Goal: Find specific page/section: Find specific page/section

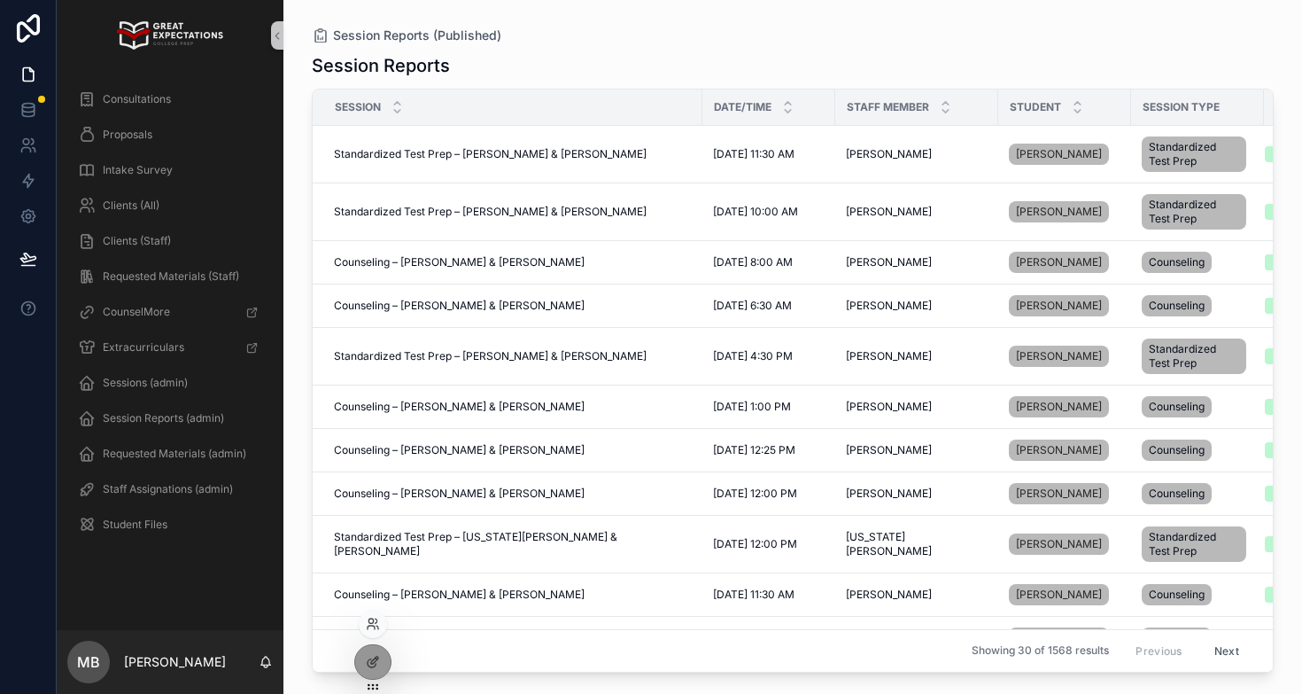
click at [372, 631] on div at bounding box center [373, 624] width 28 height 28
click at [371, 617] on td "Counseling – [PERSON_NAME] & [PERSON_NAME] Counseling – [PERSON_NAME] & [PERSON…" at bounding box center [508, 594] width 390 height 43
click at [369, 626] on icon at bounding box center [373, 624] width 14 height 14
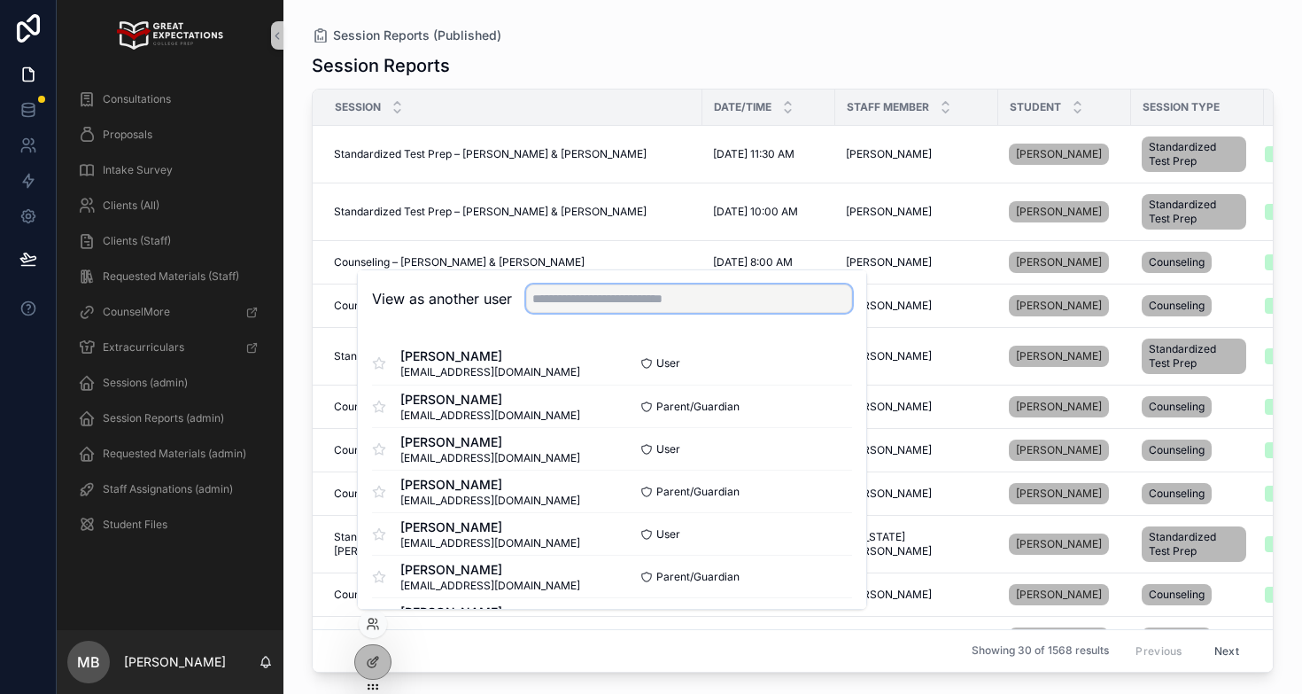
click at [600, 312] on input "text" at bounding box center [689, 298] width 326 height 28
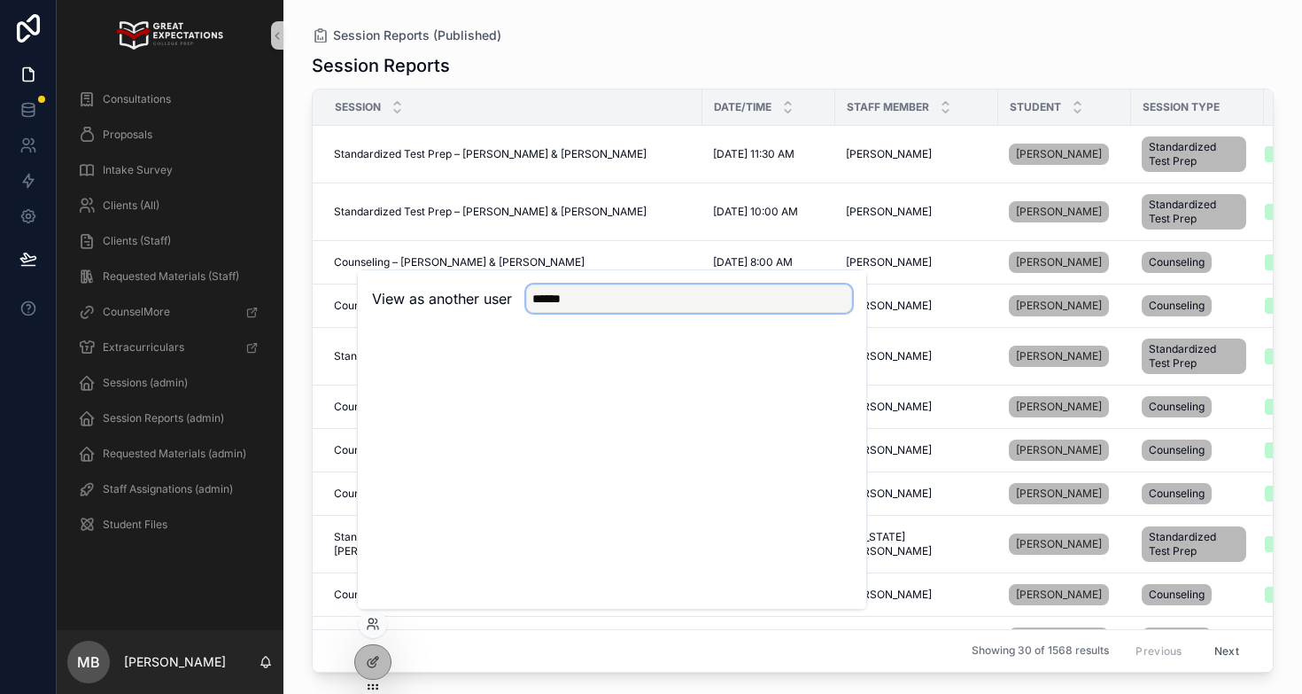
click at [667, 299] on input "*****" at bounding box center [689, 298] width 326 height 28
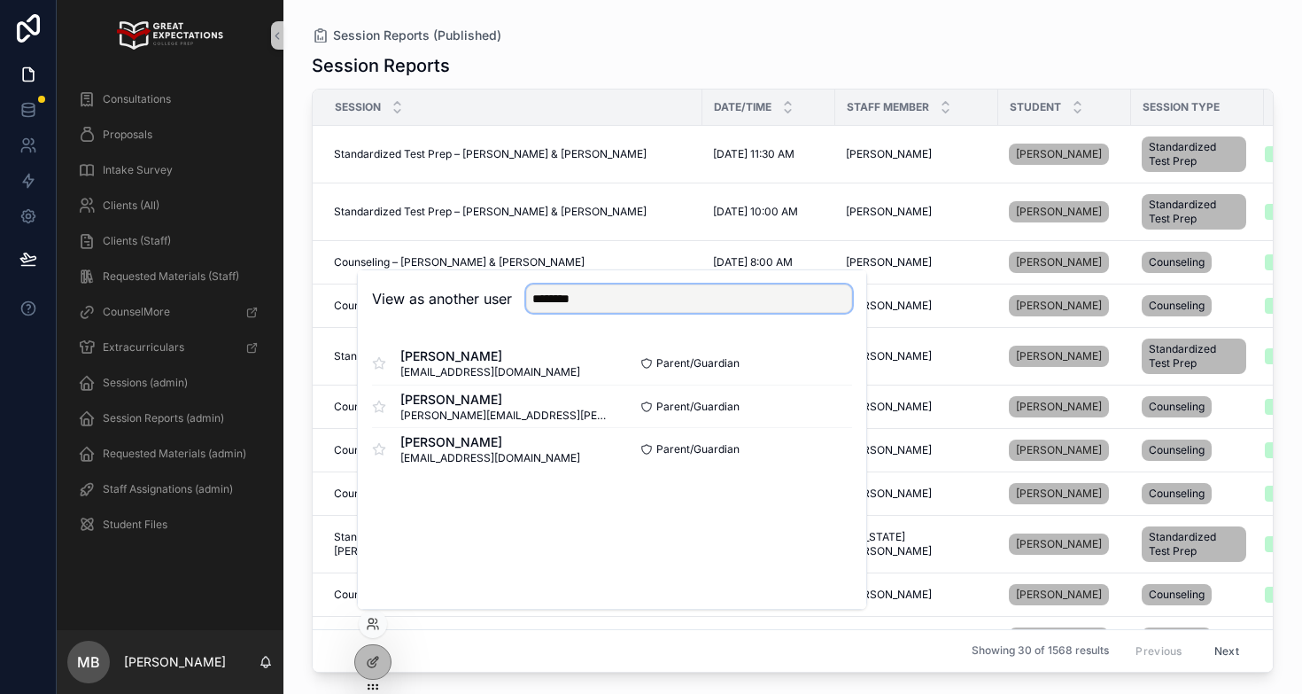
click at [594, 304] on input "*******" at bounding box center [689, 298] width 326 height 28
type input "**********"
click at [821, 403] on button "Select" at bounding box center [829, 406] width 46 height 26
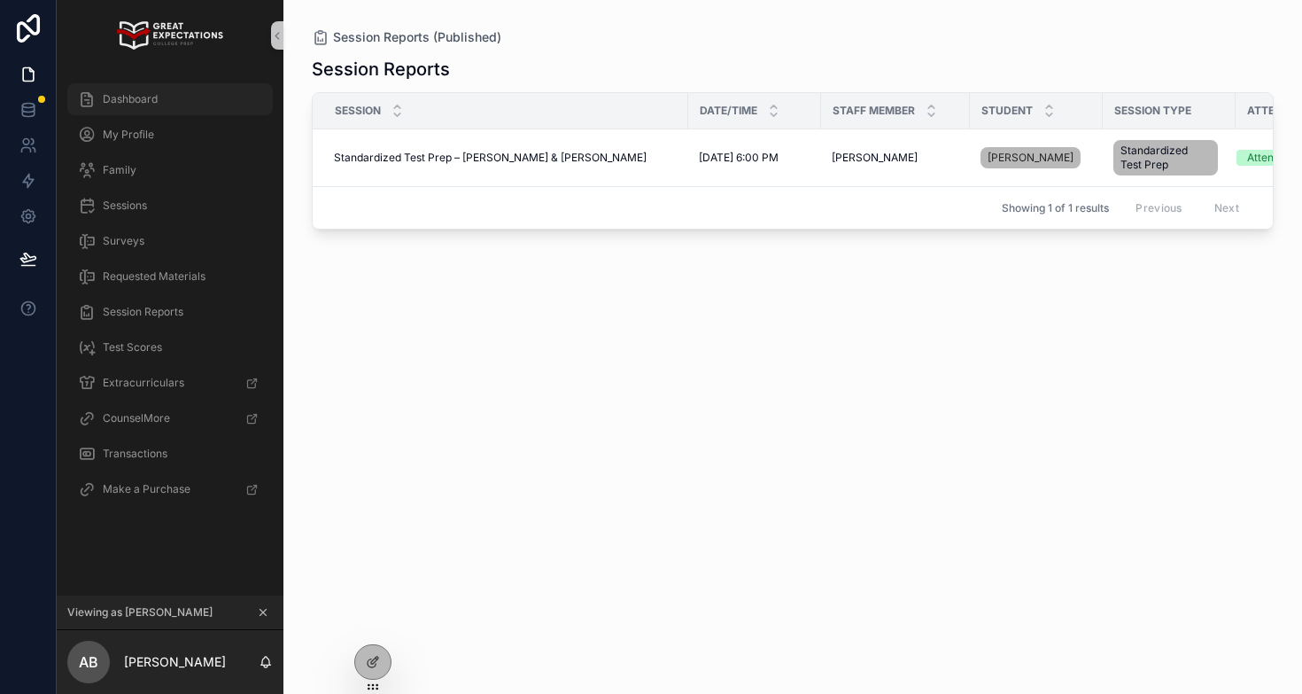
click at [151, 101] on span "Dashboard" at bounding box center [130, 99] width 55 height 14
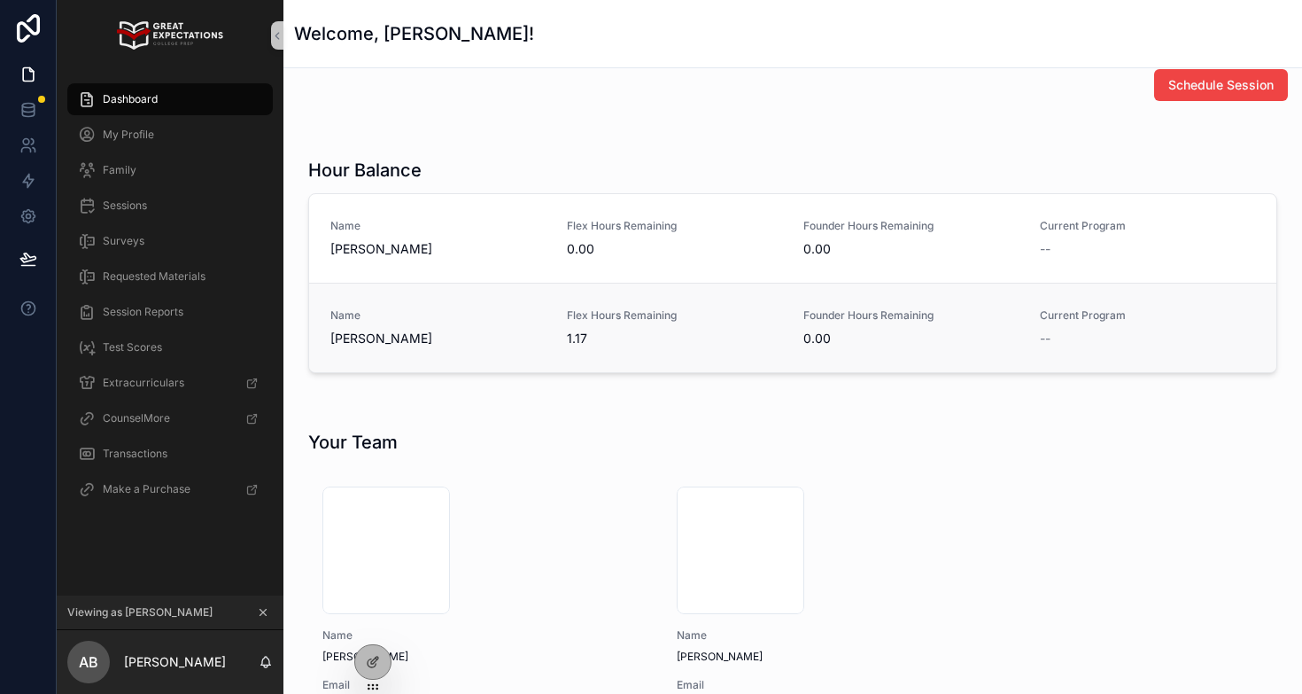
scroll to position [21, 0]
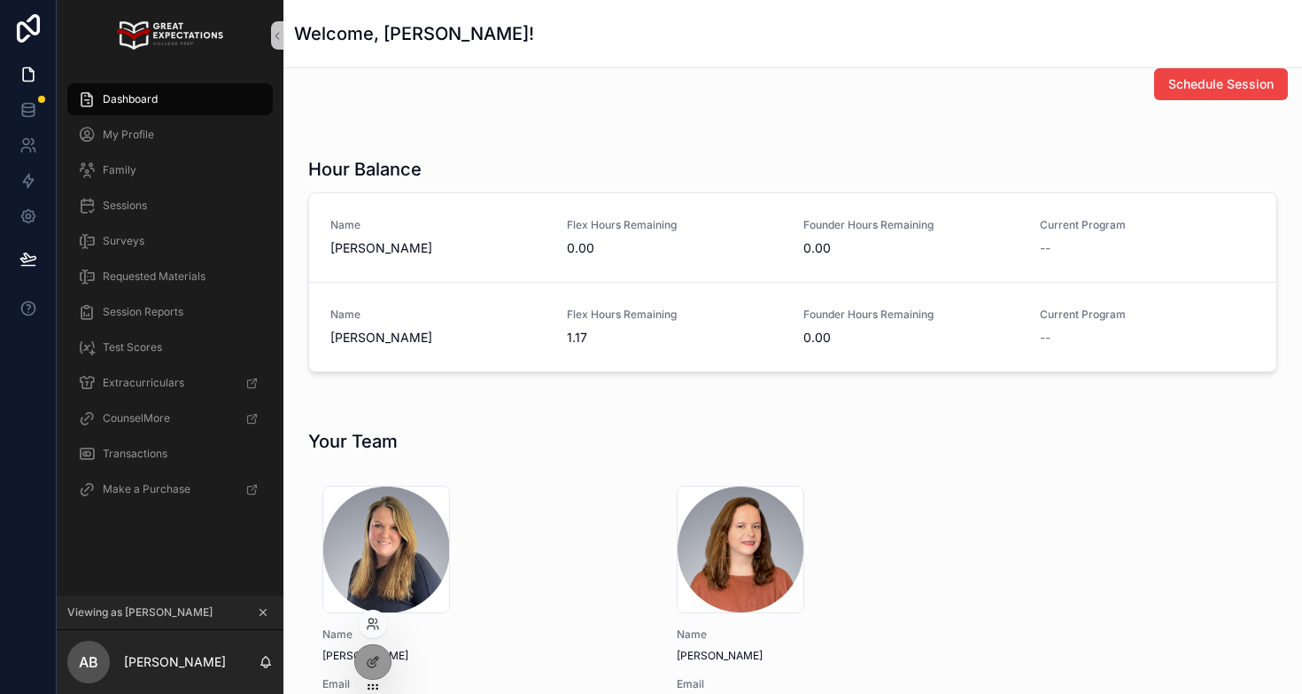
click at [373, 614] on div at bounding box center [373, 624] width 28 height 28
click at [374, 624] on icon at bounding box center [373, 624] width 14 height 14
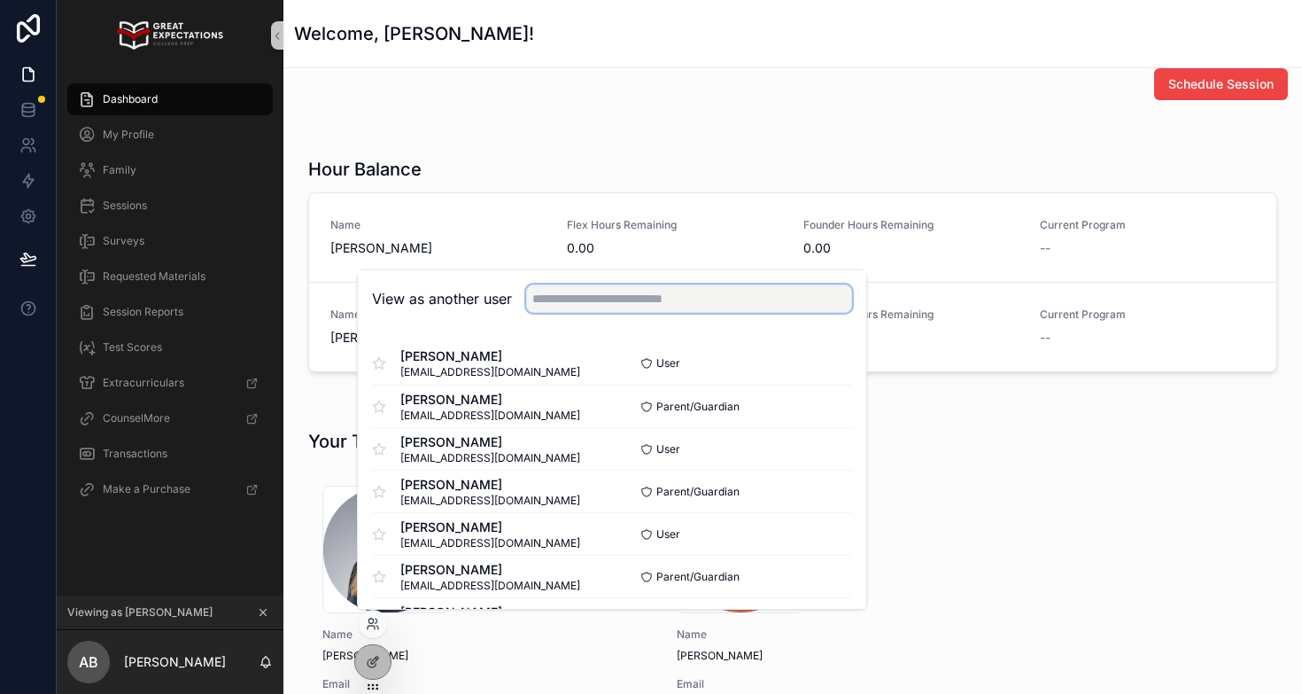
click at [555, 297] on input "text" at bounding box center [689, 298] width 326 height 28
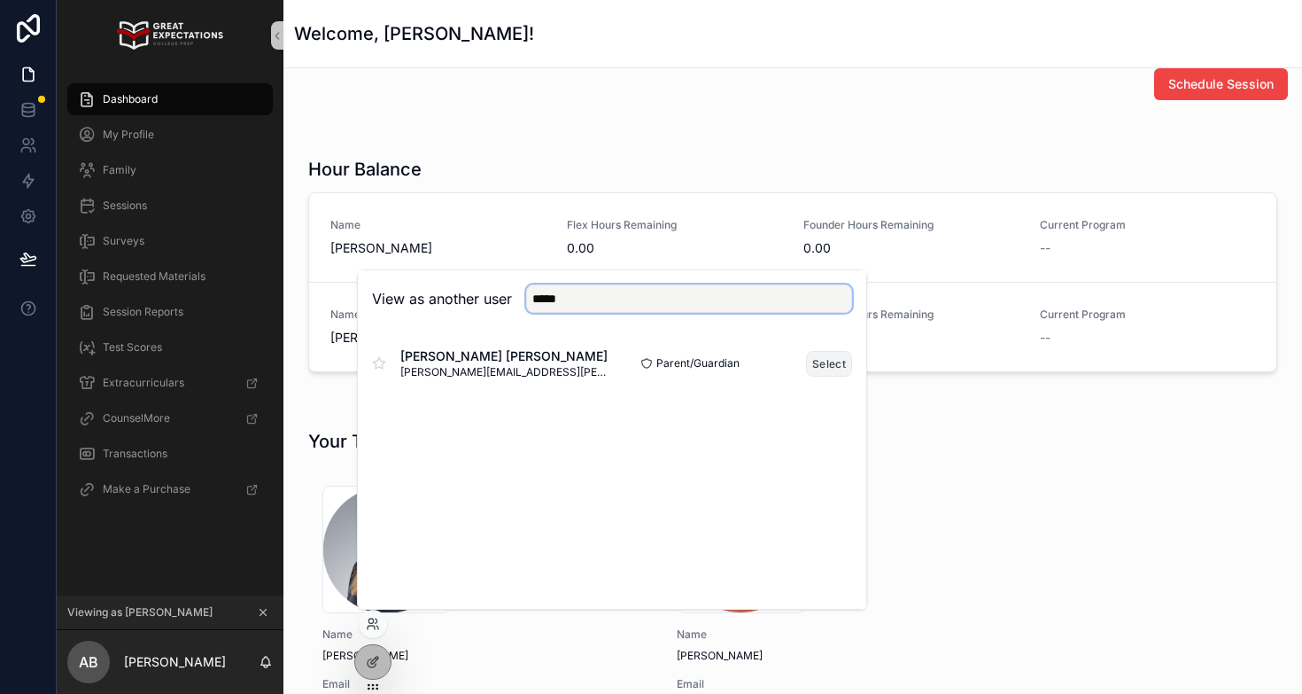
type input "*****"
click at [827, 364] on button "Select" at bounding box center [829, 364] width 46 height 26
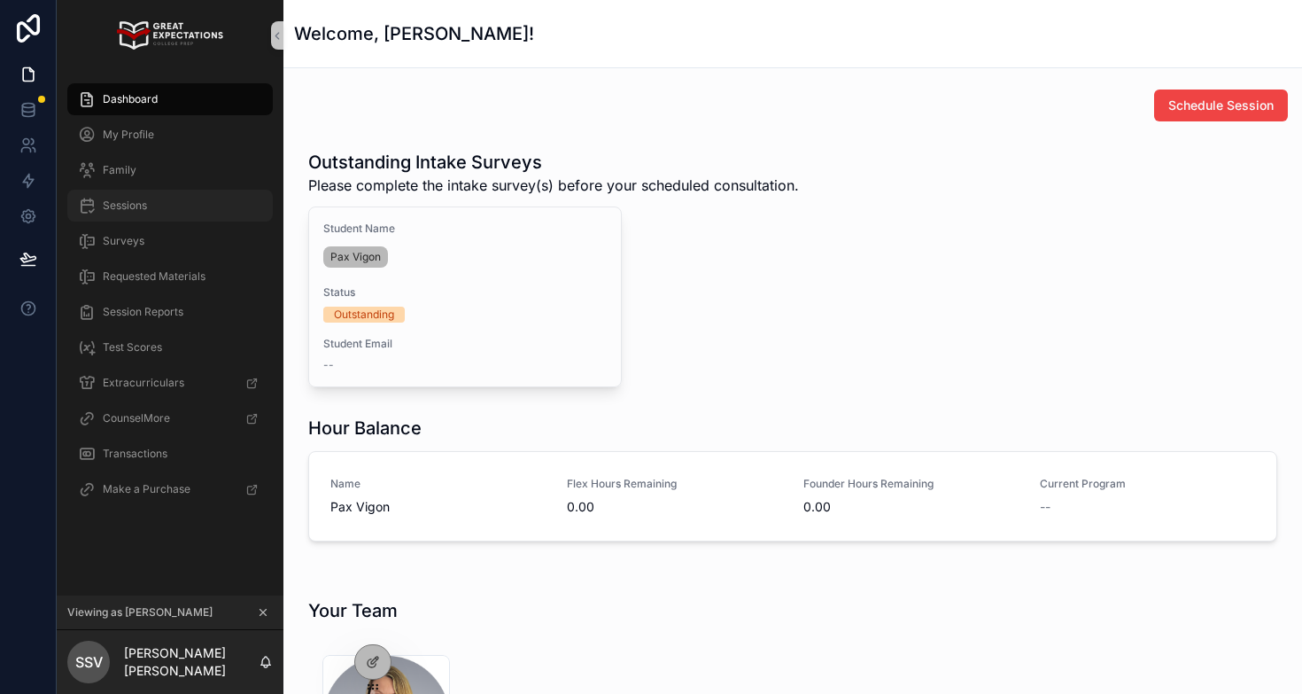
click at [128, 212] on span "Sessions" at bounding box center [125, 205] width 44 height 14
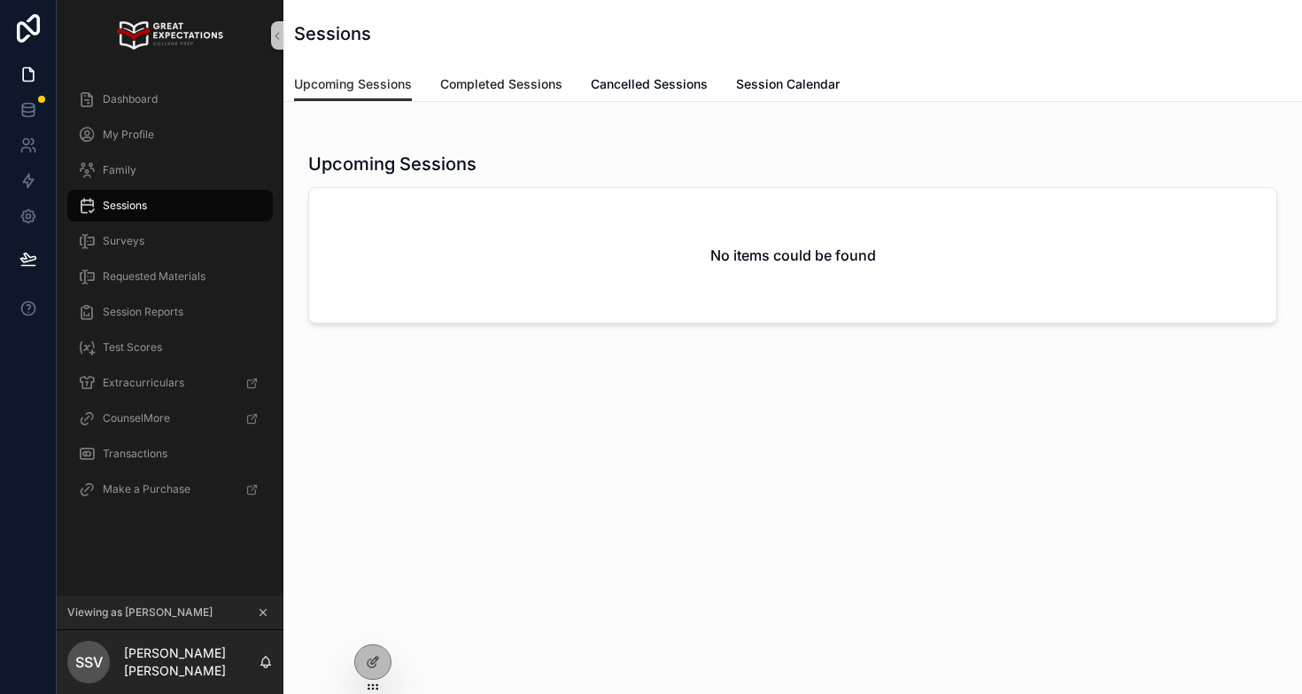
click at [482, 80] on span "Completed Sessions" at bounding box center [501, 84] width 122 height 18
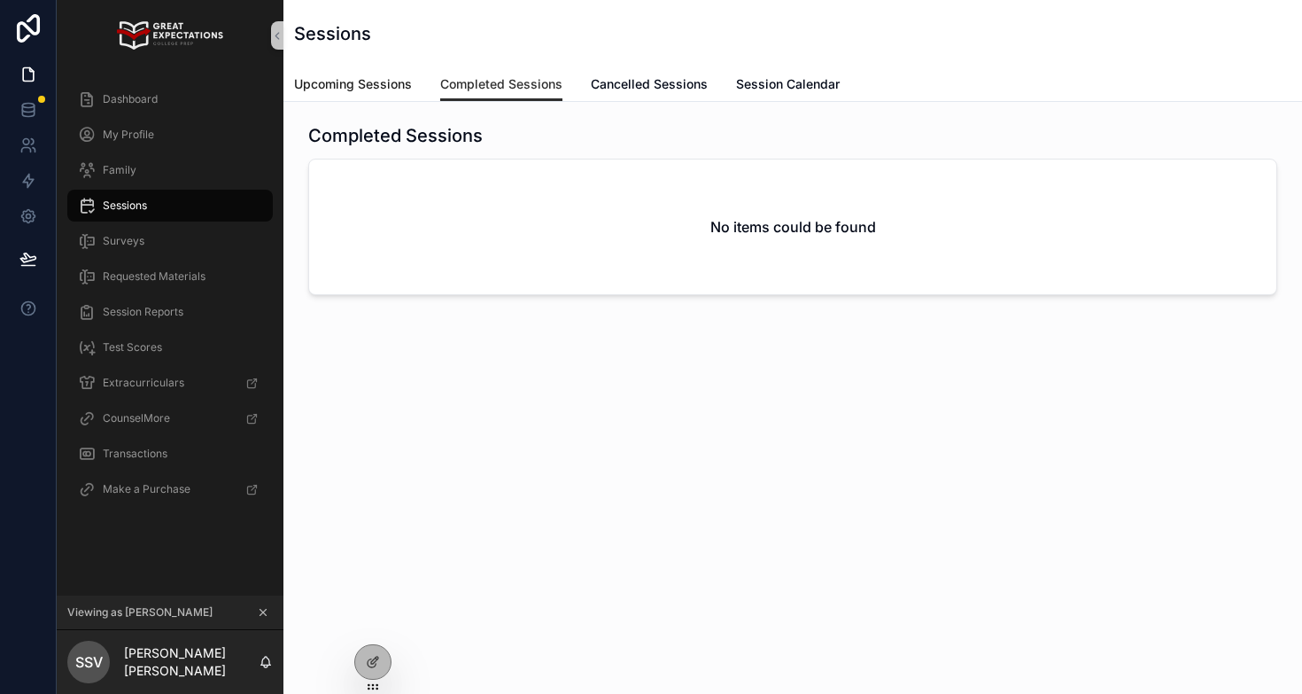
click at [353, 92] on span "Upcoming Sessions" at bounding box center [353, 84] width 118 height 18
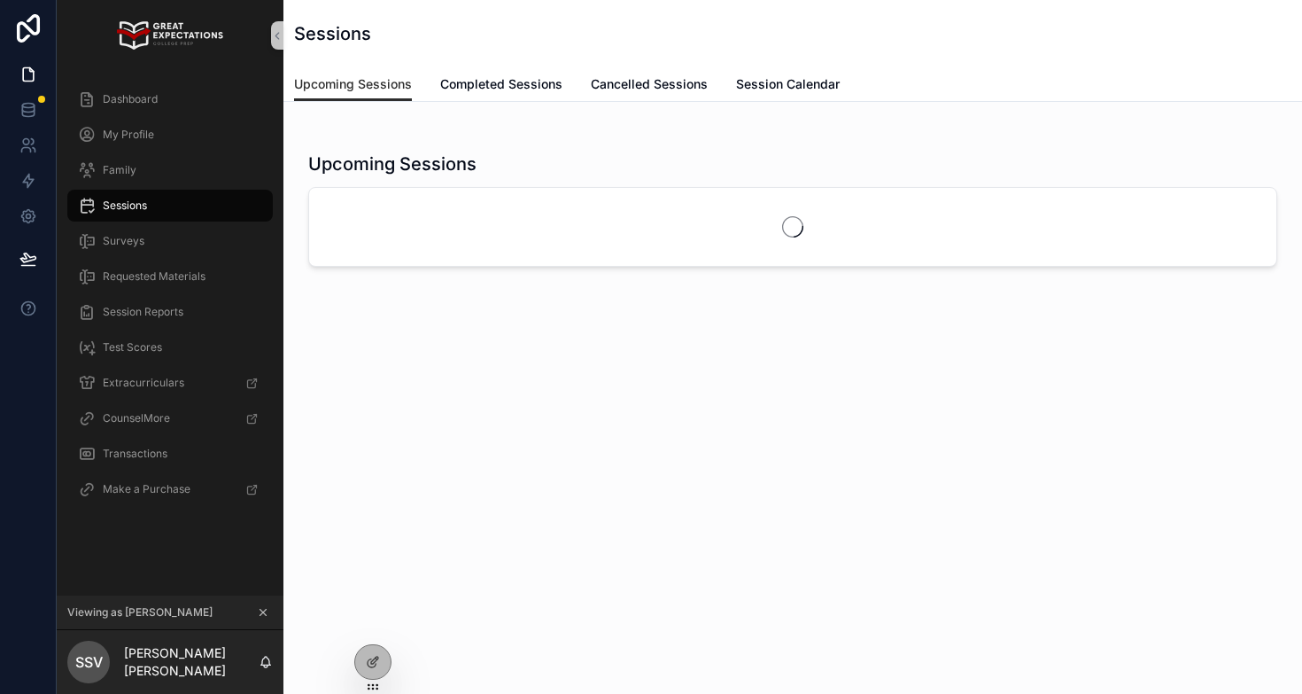
click at [439, 92] on div "Upcoming Sessions Completed Sessions Cancelled Sessions Session Calendar" at bounding box center [793, 84] width 998 height 34
click at [447, 86] on span "Completed Sessions" at bounding box center [501, 84] width 122 height 18
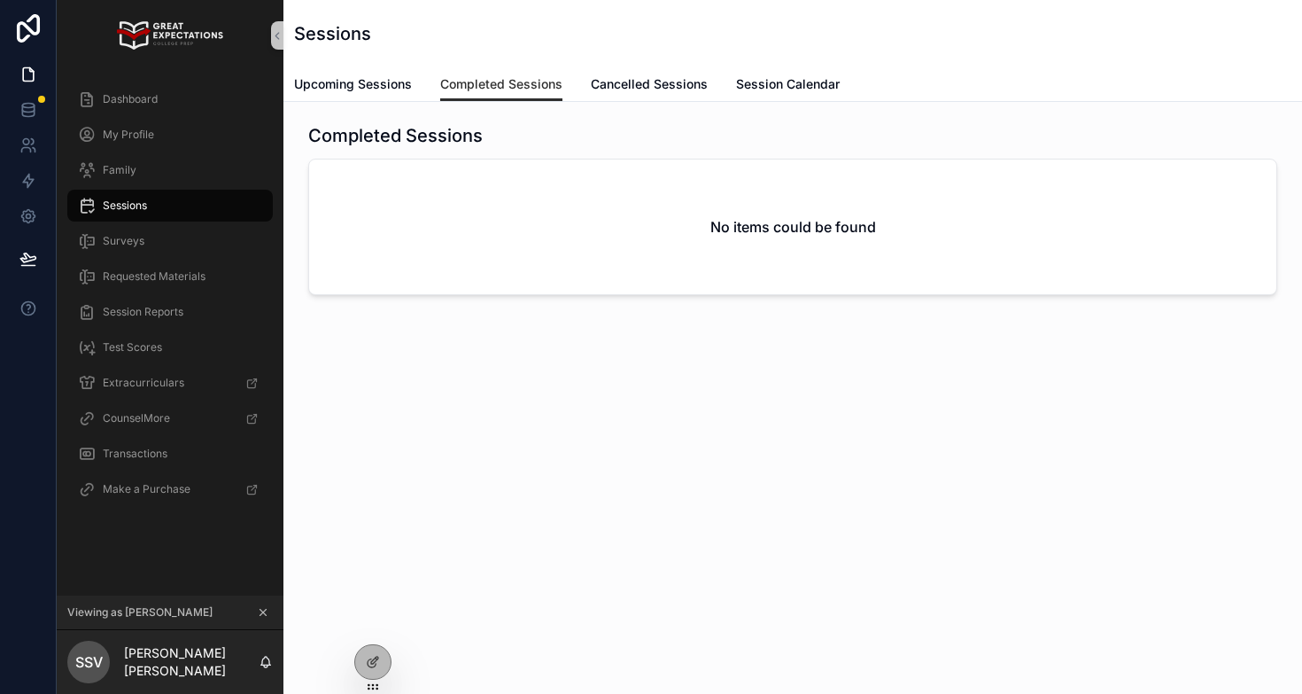
click at [263, 609] on icon "scrollable content" at bounding box center [263, 612] width 12 height 12
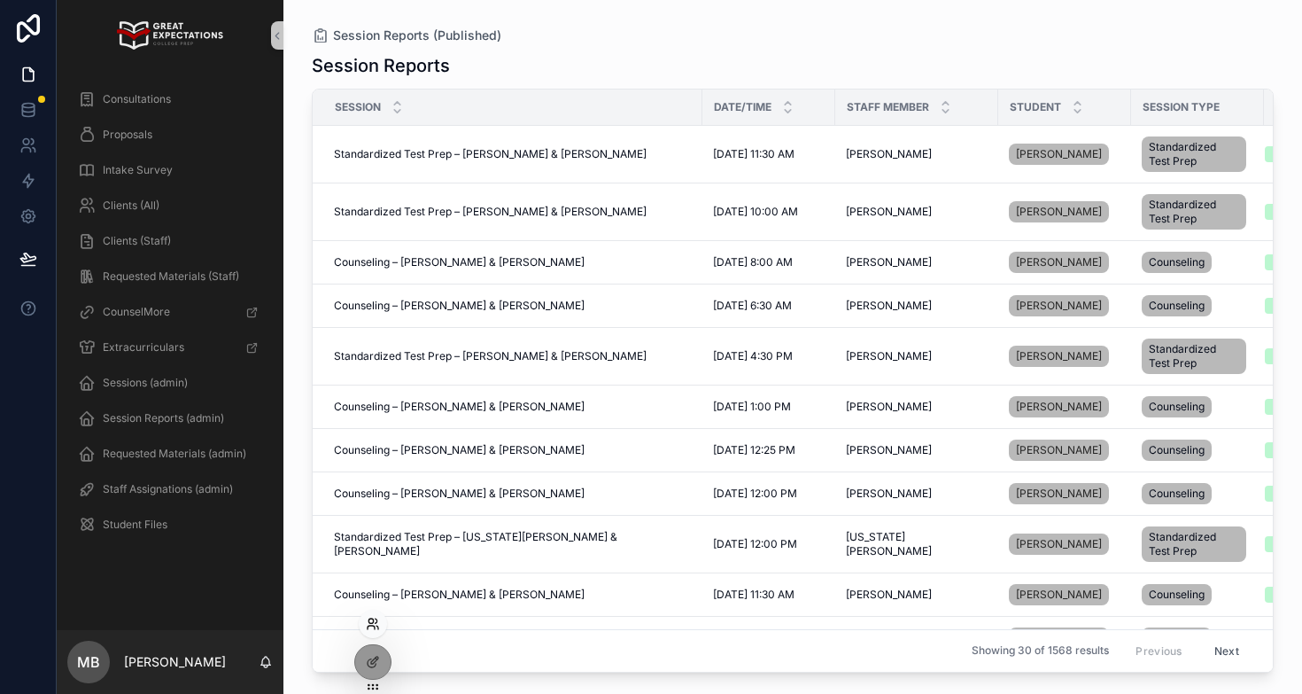
click at [374, 622] on icon at bounding box center [373, 624] width 14 height 14
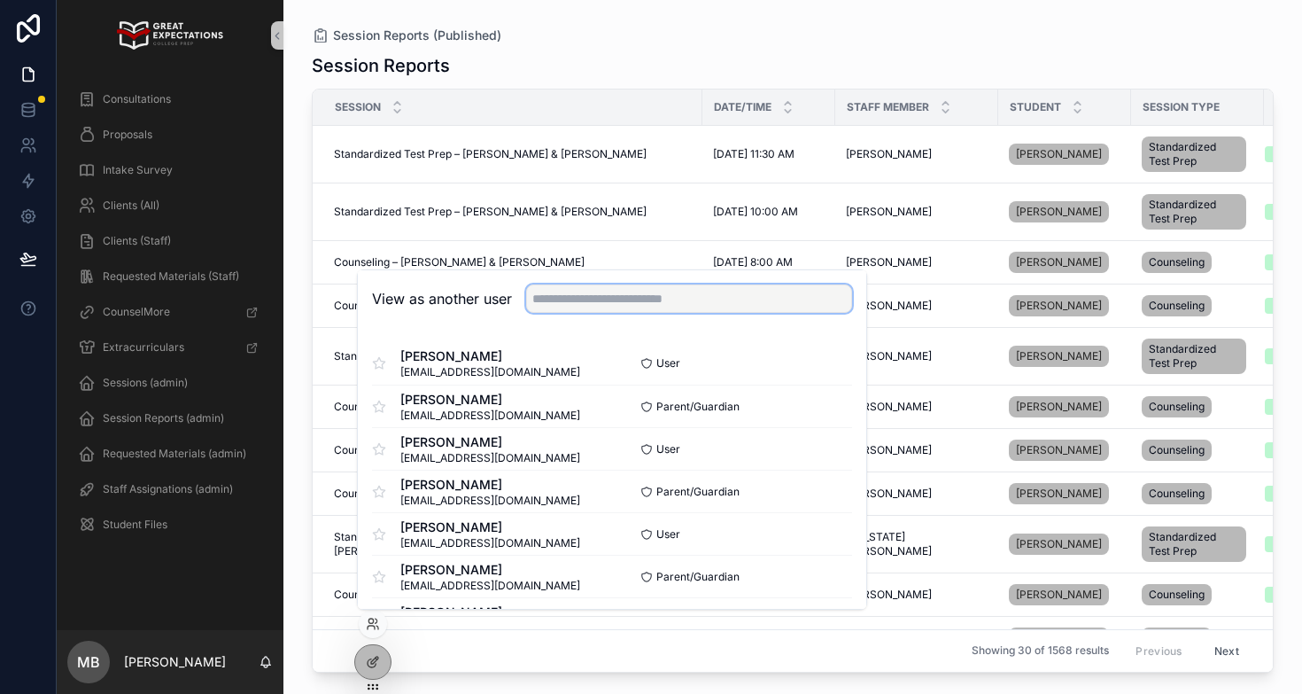
click at [587, 295] on input "text" at bounding box center [689, 298] width 326 height 28
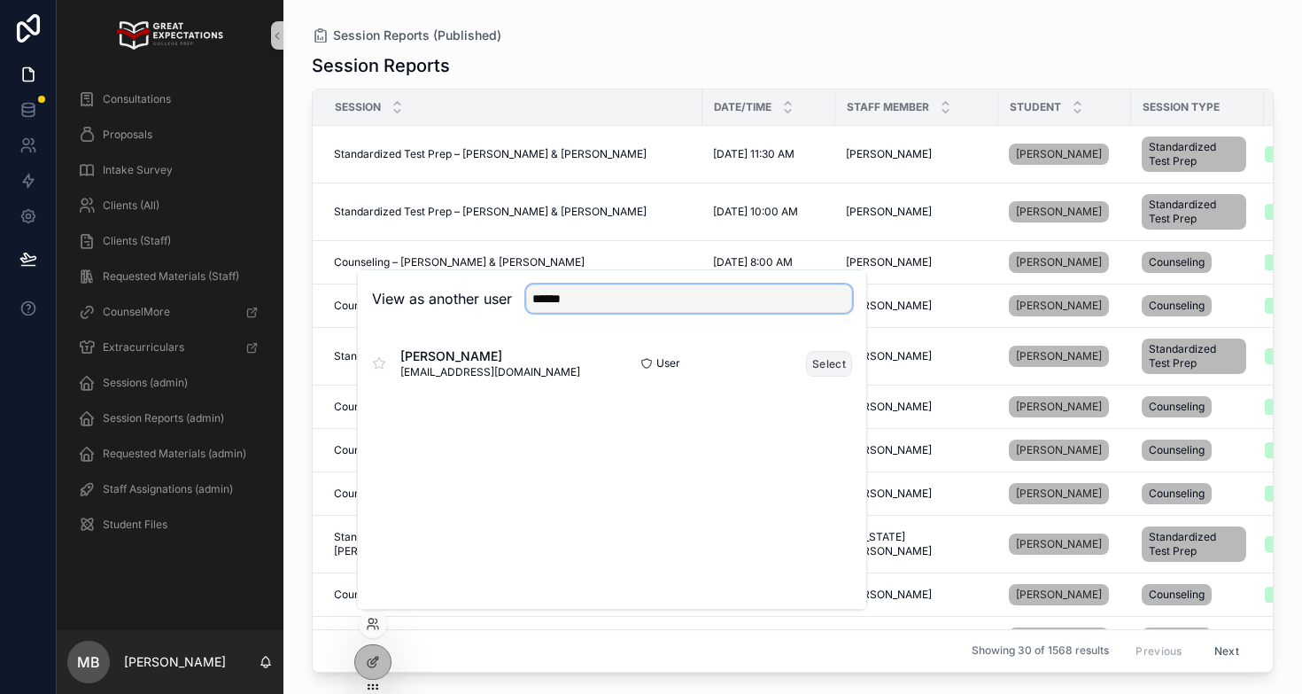
type input "******"
click at [821, 363] on button "Select" at bounding box center [829, 364] width 46 height 26
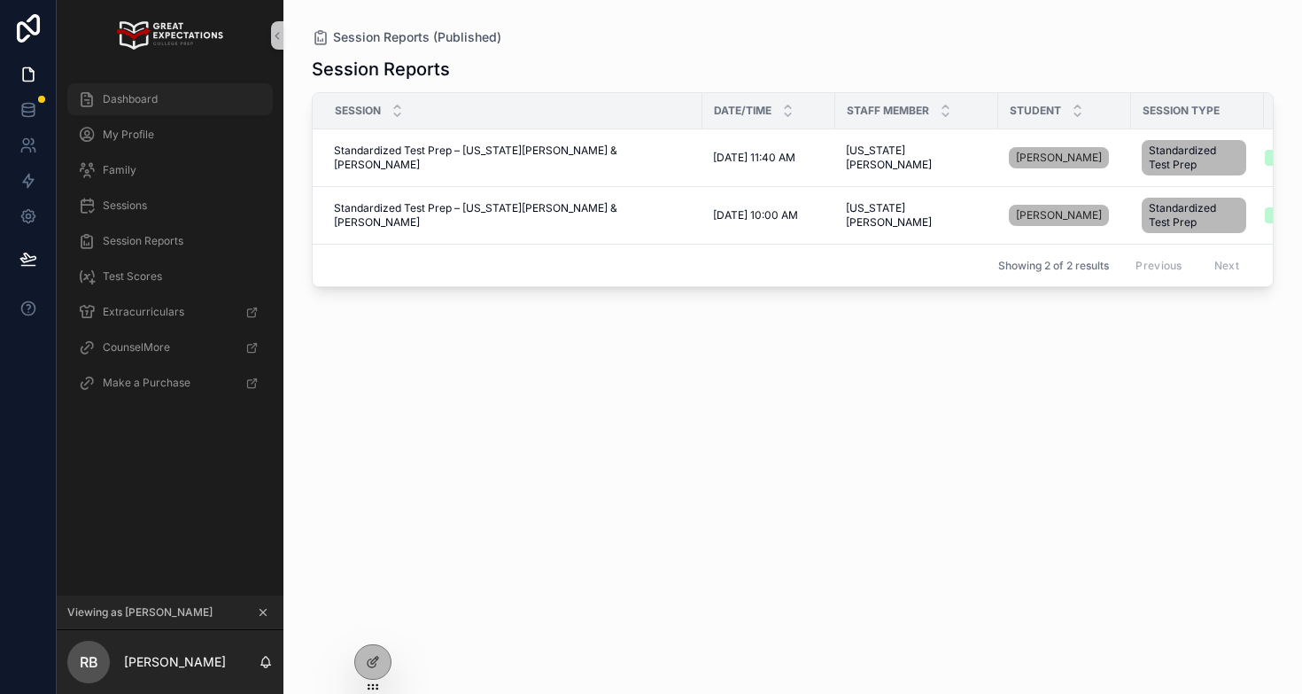
click at [129, 98] on span "Dashboard" at bounding box center [130, 99] width 55 height 14
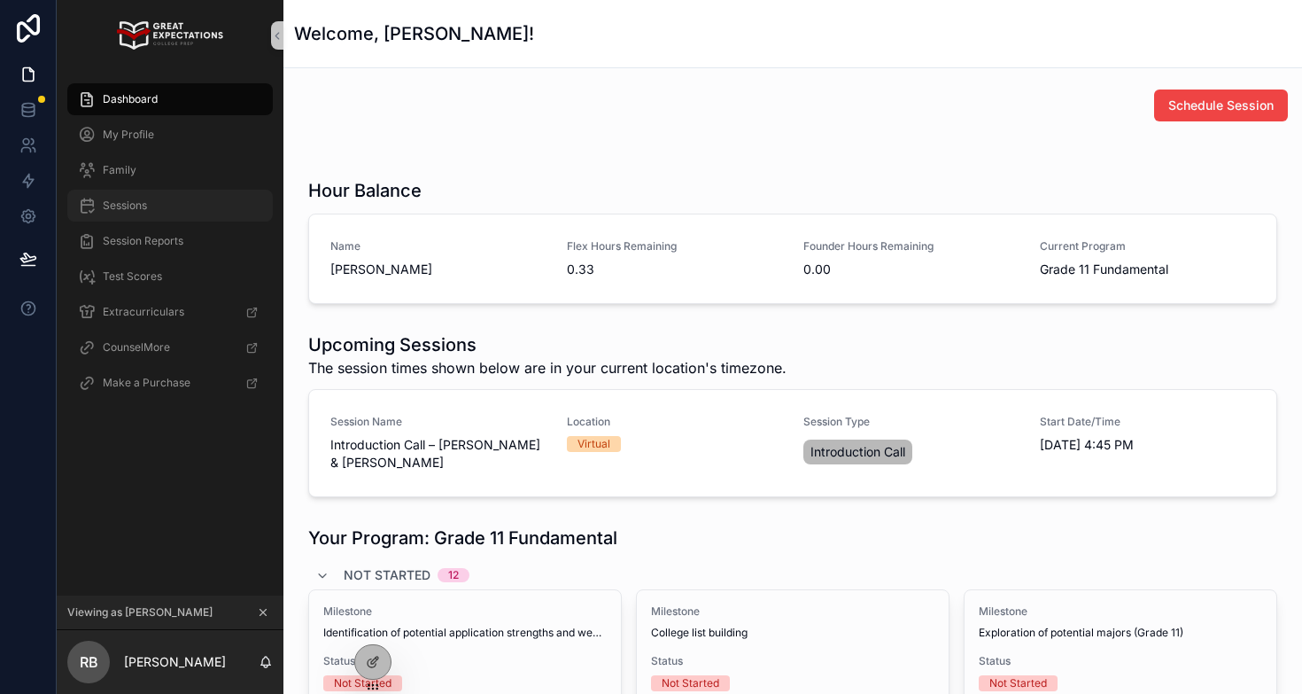
click at [132, 201] on span "Sessions" at bounding box center [125, 205] width 44 height 14
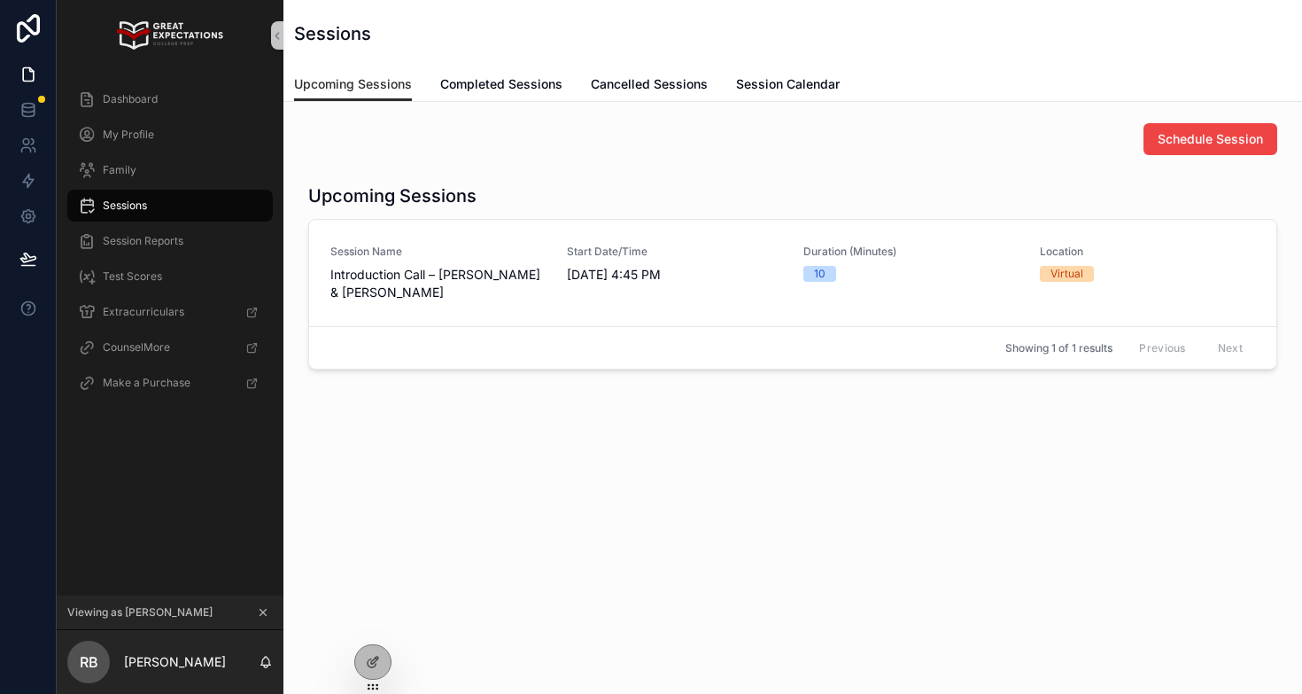
click at [261, 612] on icon "scrollable content" at bounding box center [263, 612] width 12 height 12
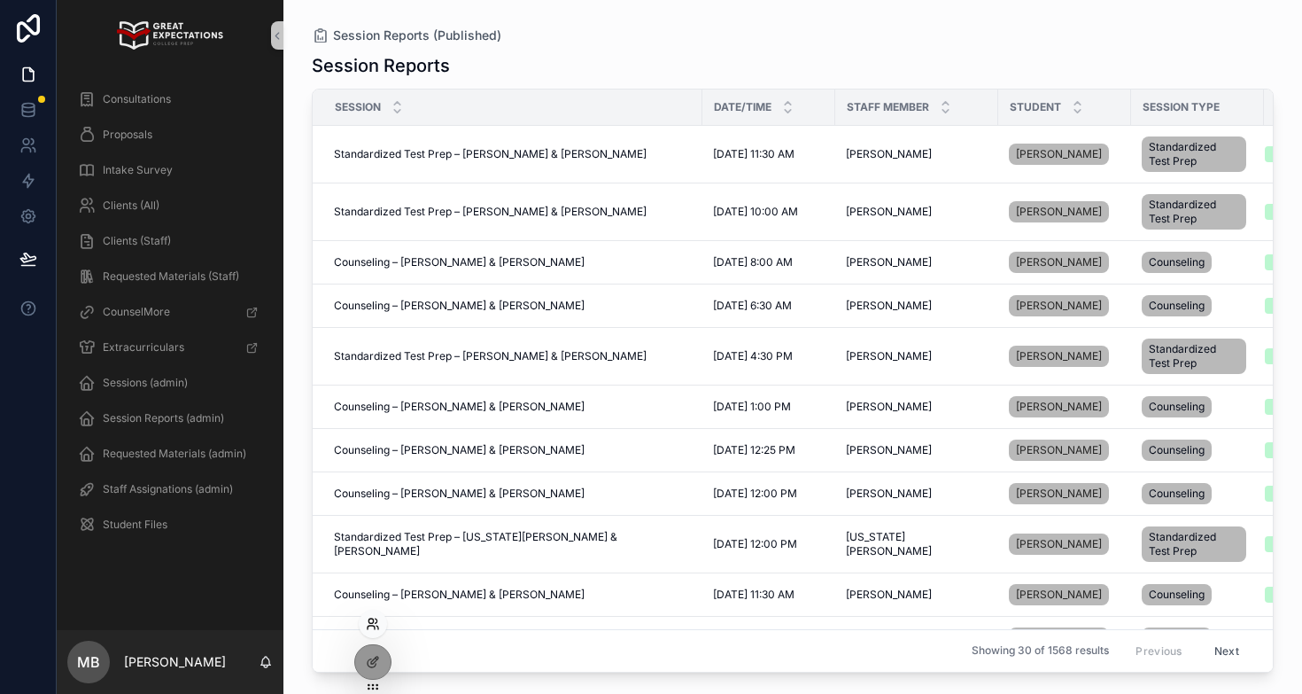
click at [373, 618] on icon at bounding box center [373, 624] width 14 height 14
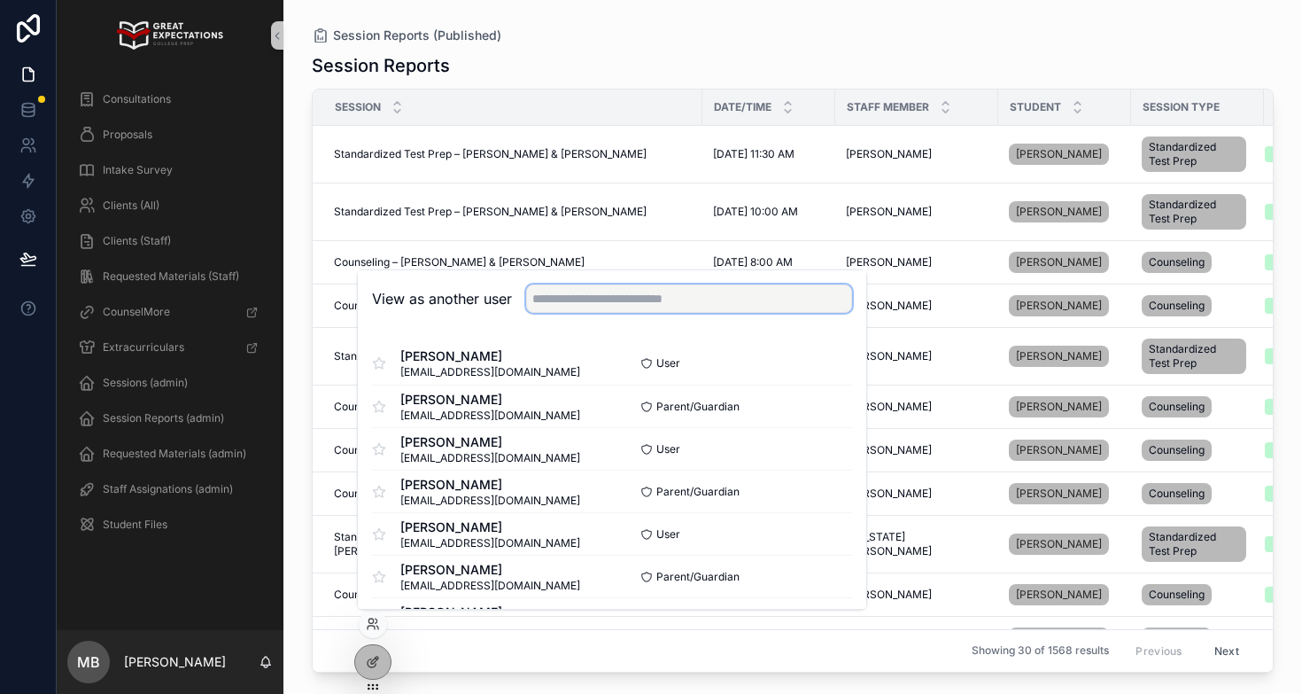
click at [562, 292] on input "text" at bounding box center [689, 298] width 326 height 28
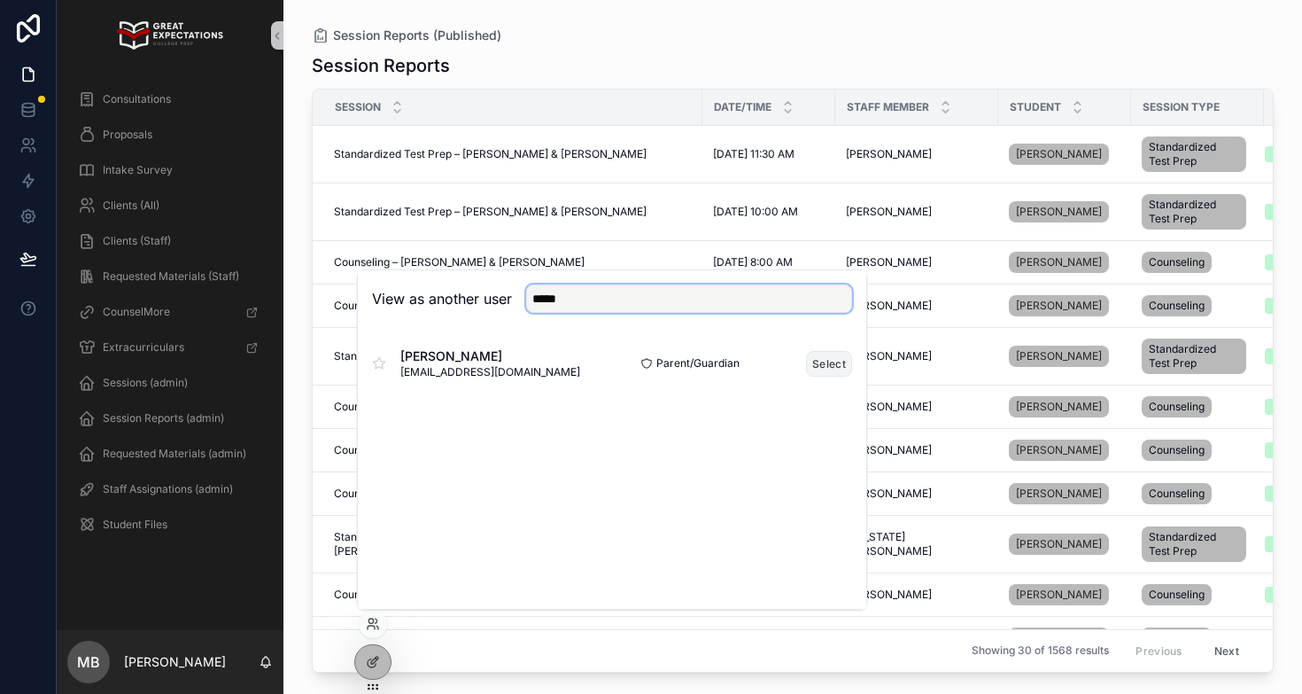
type input "*****"
click at [833, 361] on button "Select" at bounding box center [829, 364] width 46 height 26
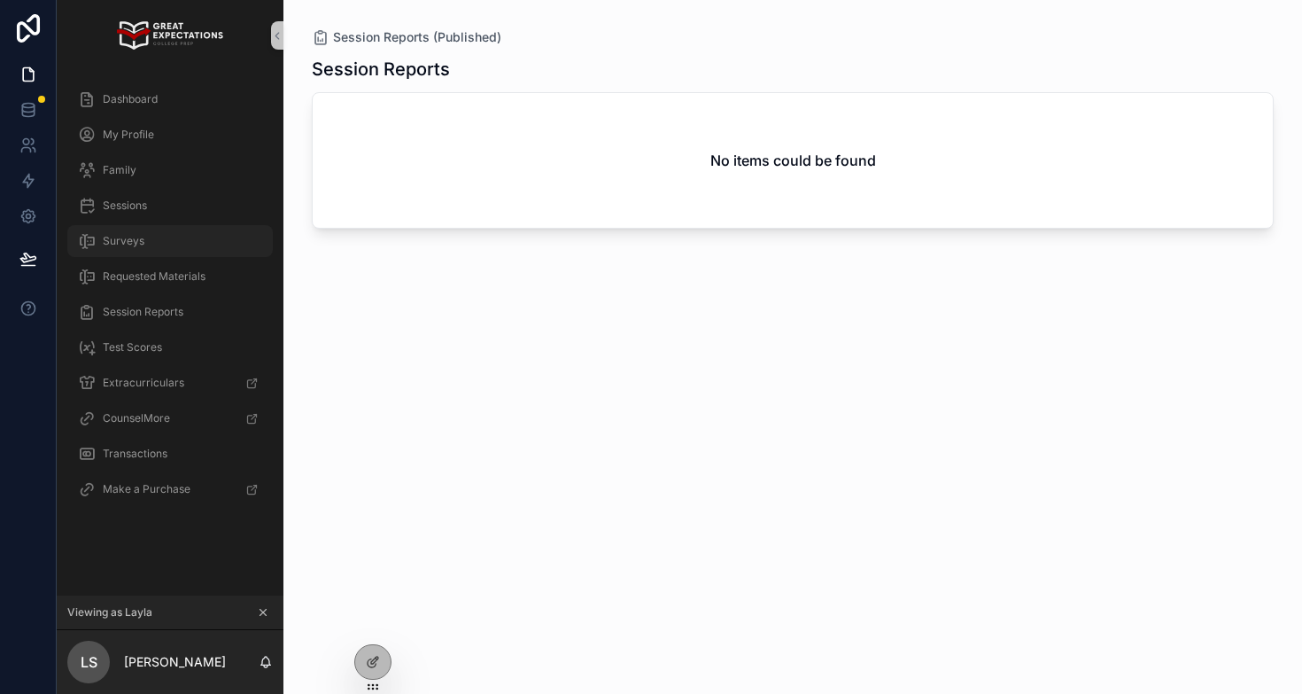
click at [125, 233] on div "Surveys" at bounding box center [170, 241] width 184 height 28
